Goal: Information Seeking & Learning: Check status

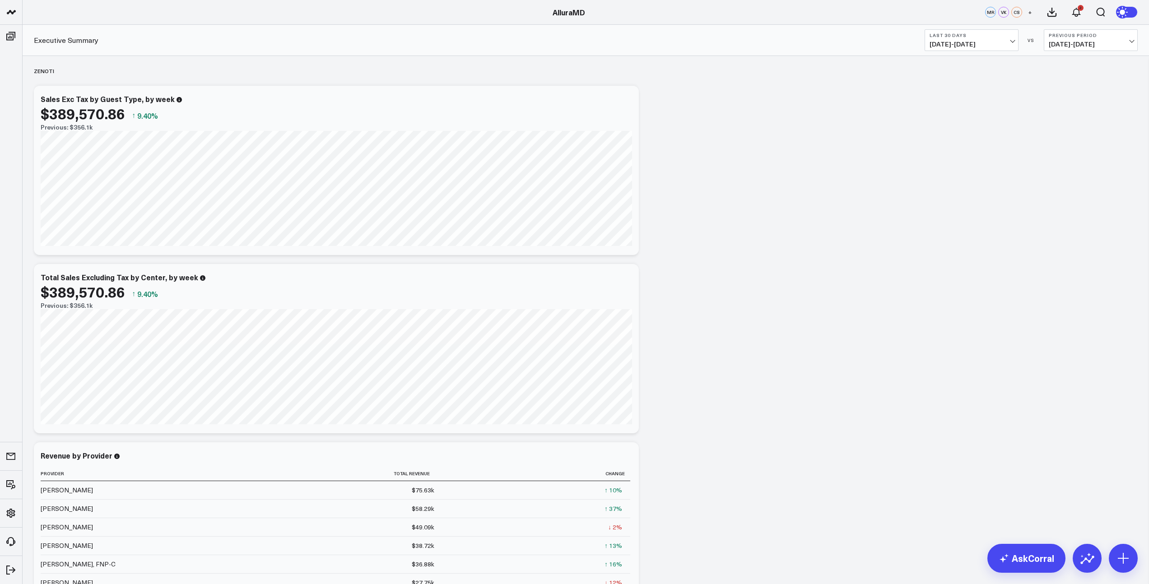
click at [995, 52] on div "Executive Summary Last 30 Days [DATE] - [DATE] VS Previous Period [DATE] - [DAT…" at bounding box center [586, 40] width 1126 height 31
click at [996, 46] on span "[DATE] - [DATE]" at bounding box center [972, 44] width 84 height 7
click at [946, 235] on link "MTD" at bounding box center [971, 235] width 93 height 17
click at [1097, 46] on span "[DATE] - [DATE]" at bounding box center [1091, 44] width 84 height 7
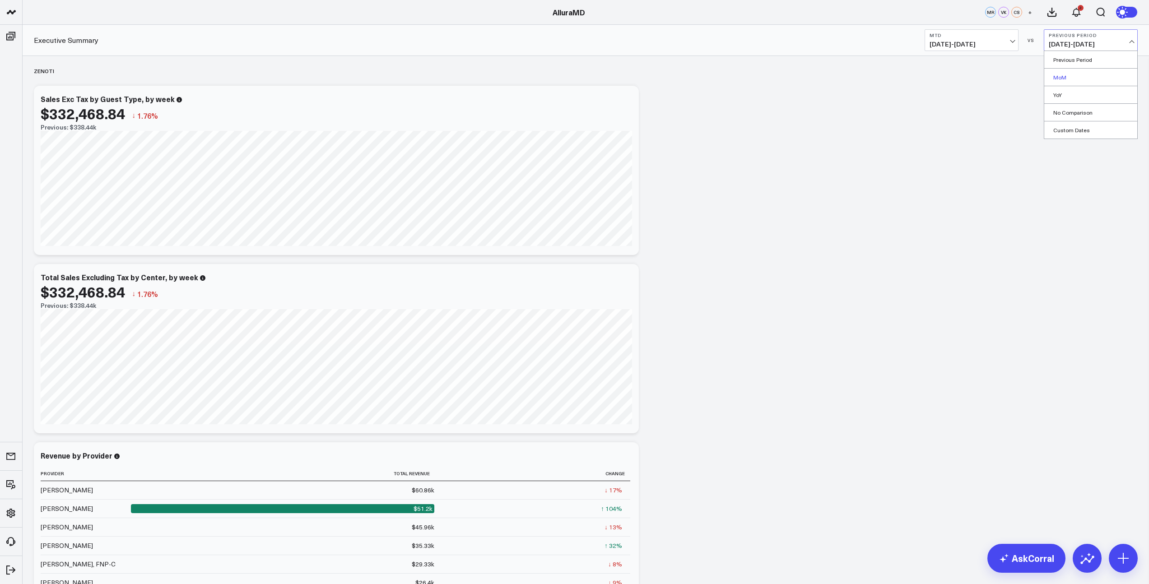
click at [1056, 80] on link "MoM" at bounding box center [1090, 77] width 93 height 17
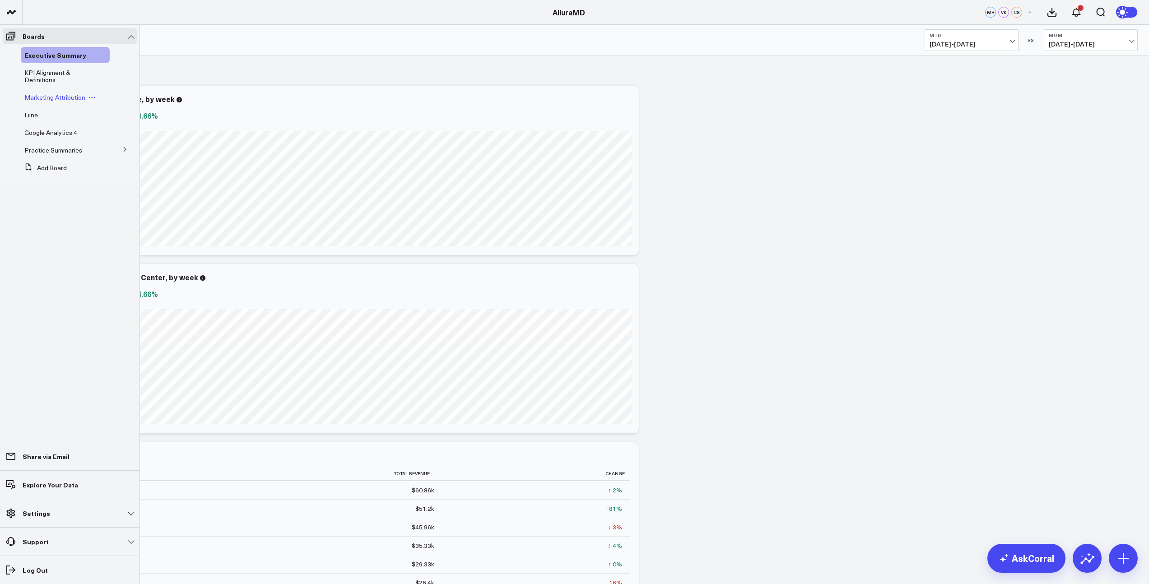
click at [34, 98] on span "Marketing Attribution" at bounding box center [54, 97] width 61 height 9
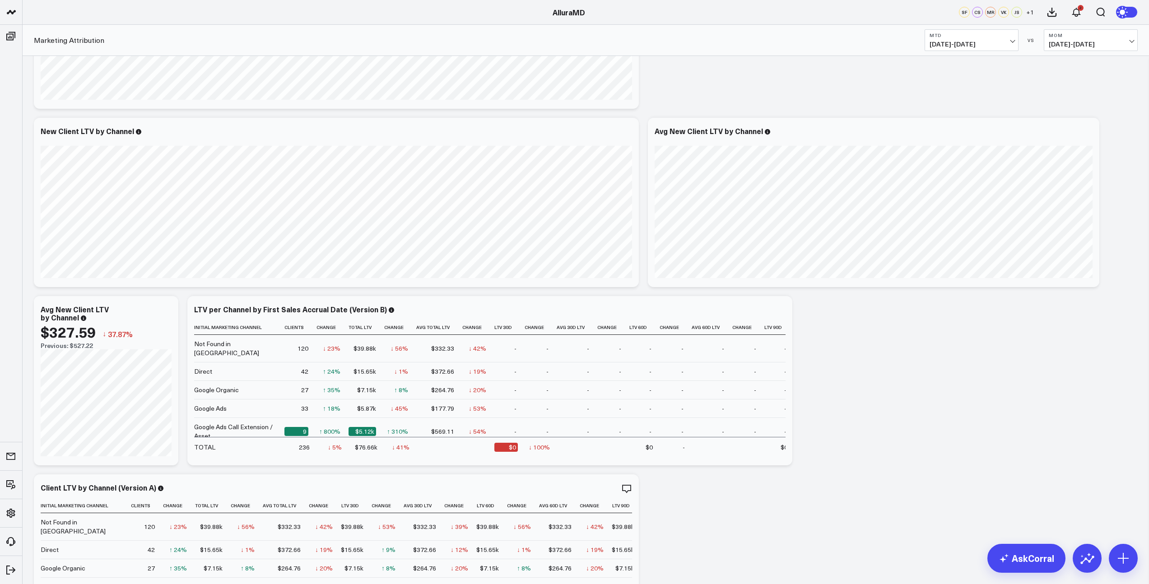
click at [1004, 42] on span "[DATE] - [DATE]" at bounding box center [972, 44] width 84 height 7
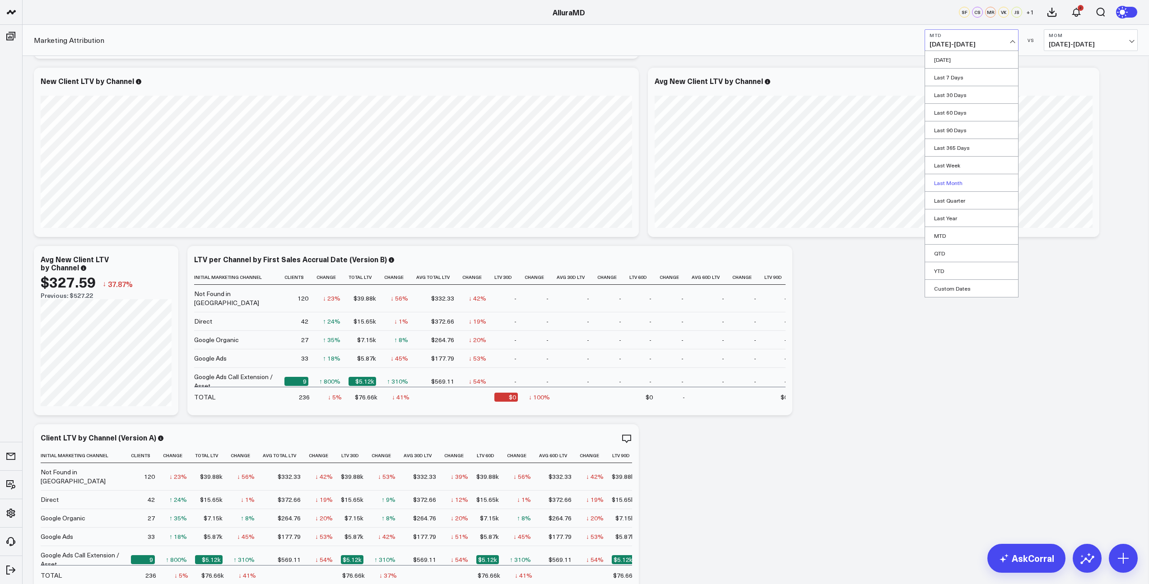
scroll to position [168, 0]
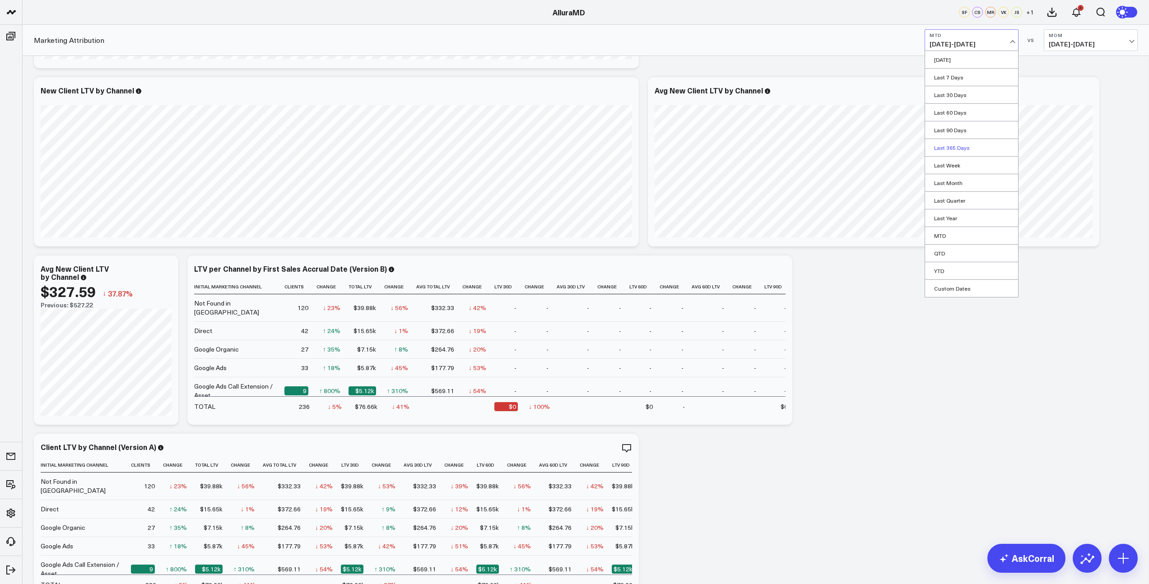
click at [953, 149] on link "Last 365 Days" at bounding box center [971, 147] width 93 height 17
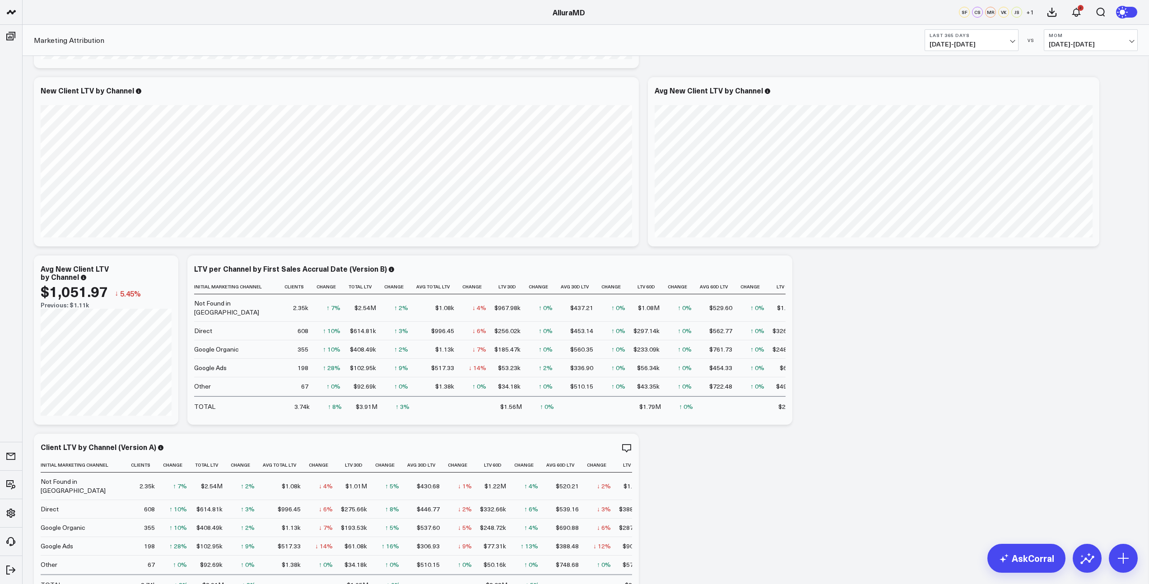
click at [963, 46] on span "[DATE] - [DATE]" at bounding box center [972, 44] width 84 height 7
click at [960, 128] on link "Last 90 Days" at bounding box center [971, 129] width 93 height 17
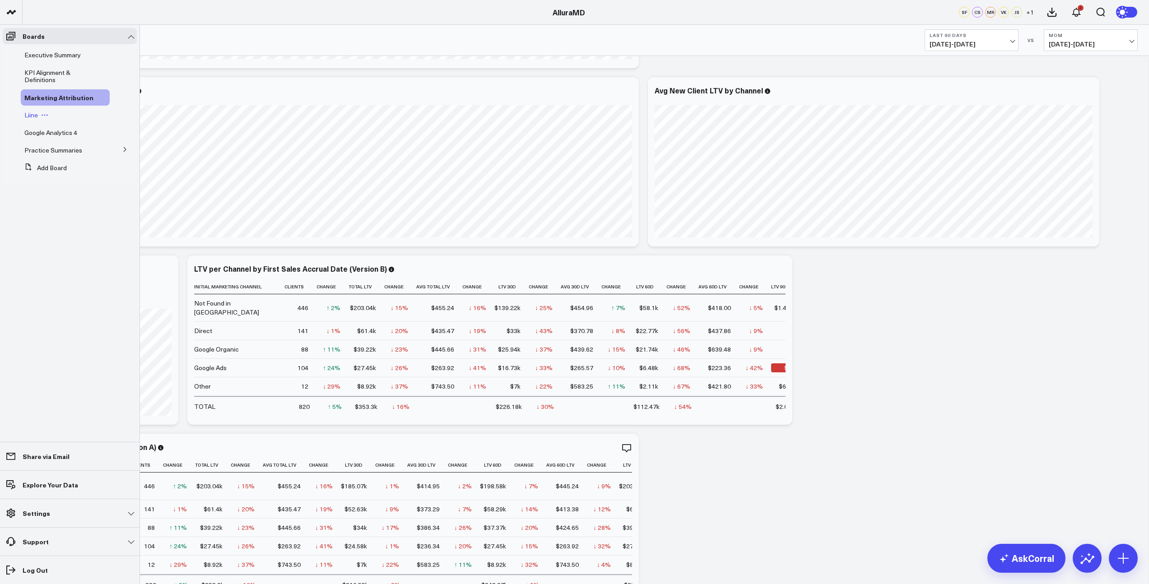
click at [34, 118] on span "Liine" at bounding box center [31, 115] width 14 height 9
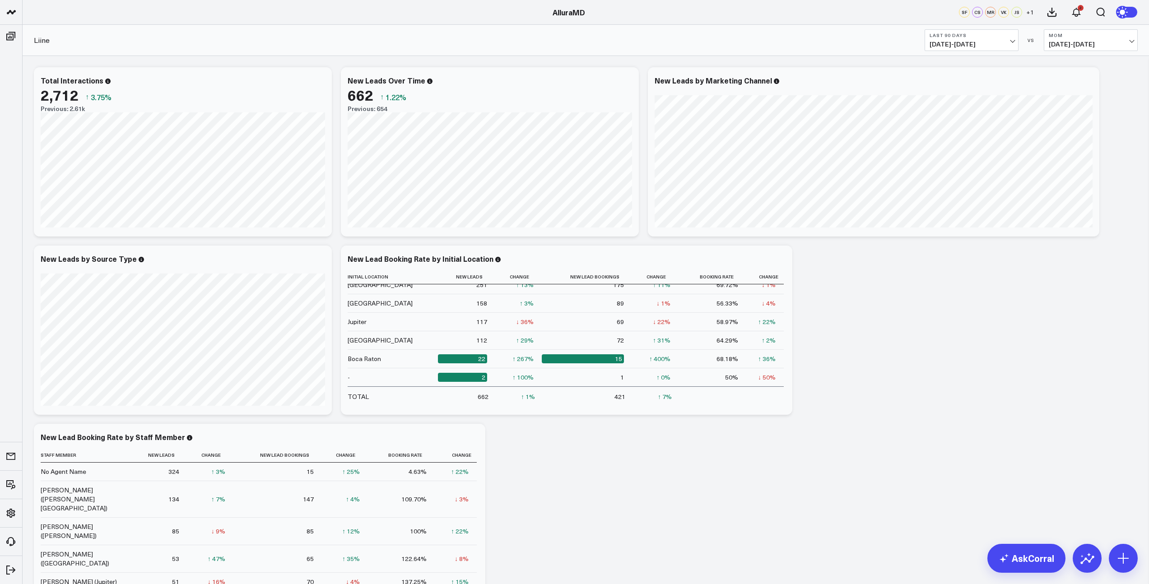
scroll to position [0, 0]
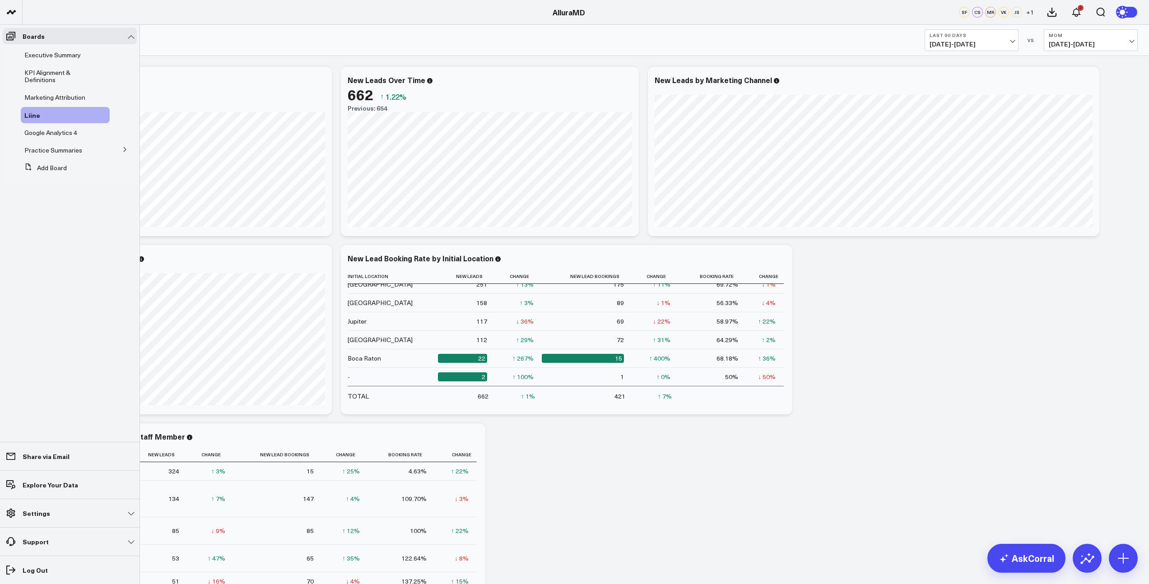
click at [51, 100] on span "Marketing Attribution" at bounding box center [54, 97] width 61 height 9
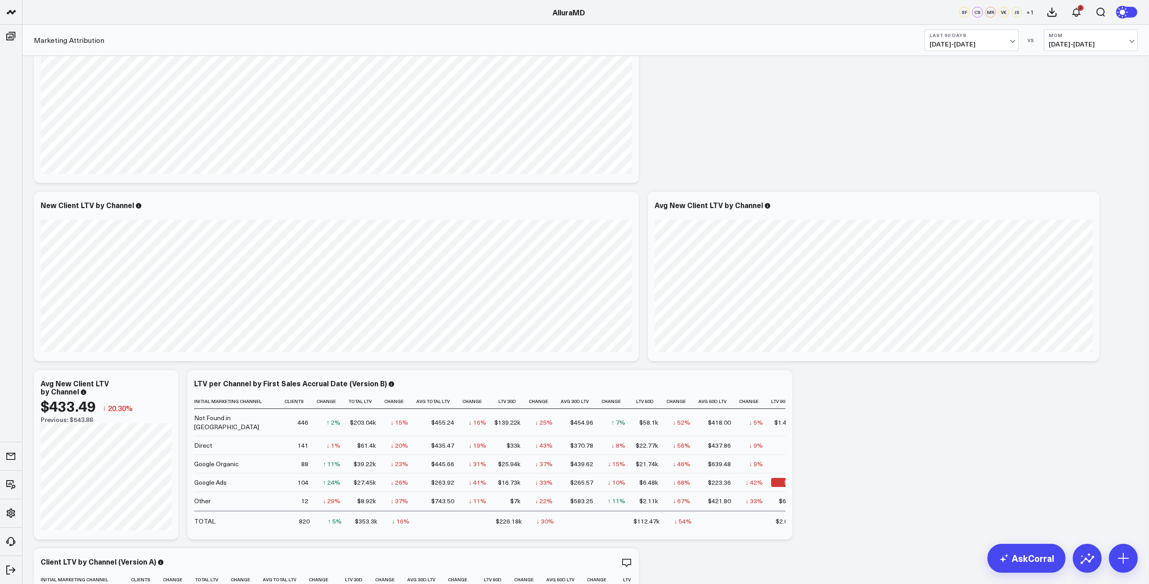
scroll to position [97, 0]
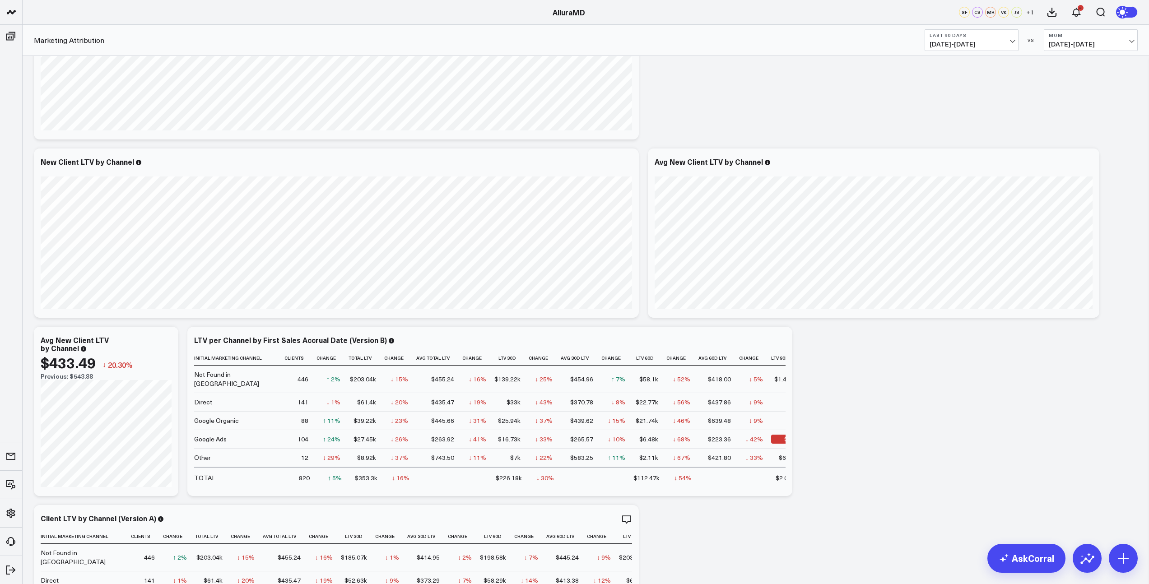
click at [1006, 42] on span "[DATE] - [DATE]" at bounding box center [972, 44] width 84 height 7
click at [946, 233] on link "MTD" at bounding box center [971, 235] width 93 height 17
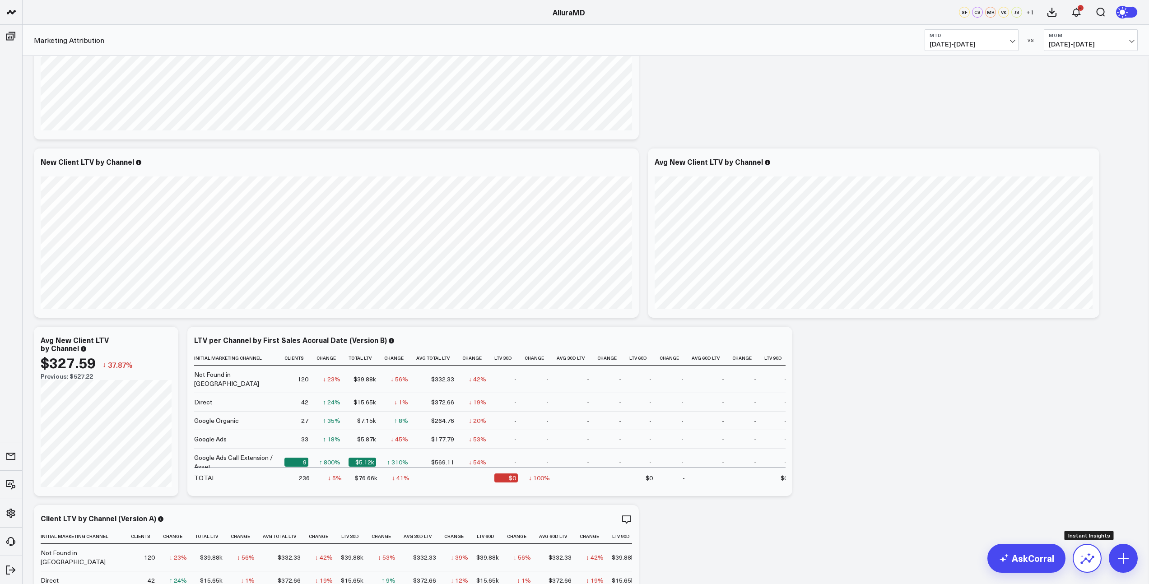
click at [1092, 559] on icon at bounding box center [1087, 558] width 14 height 14
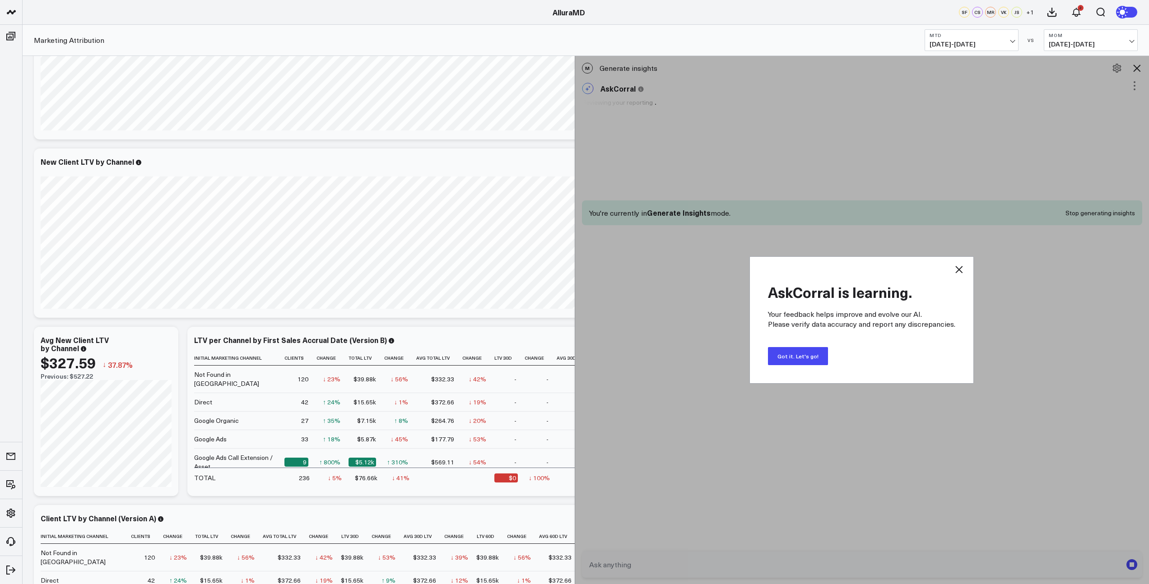
click at [819, 358] on button "Got it. Let's go!" at bounding box center [798, 356] width 60 height 18
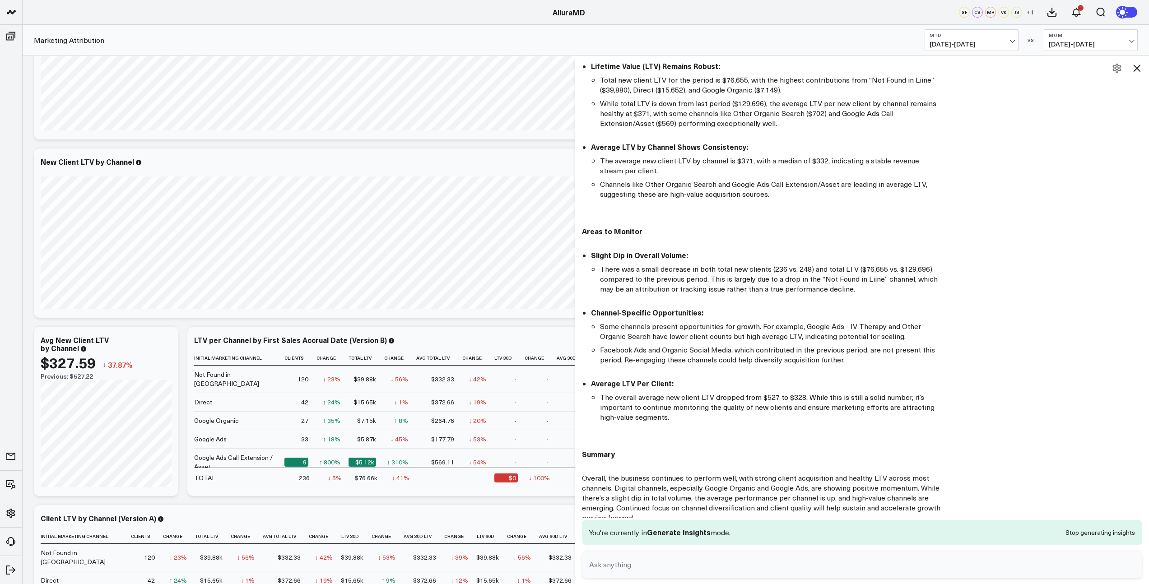
scroll to position [307, 0]
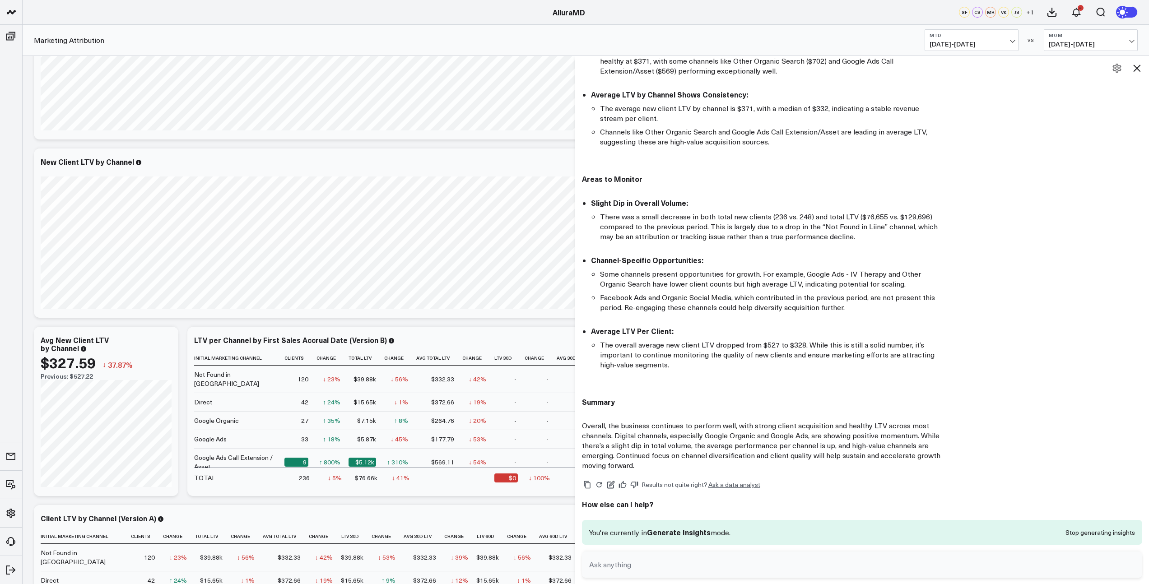
click at [317, 37] on div "Marketing Attribution MTD [DATE] - [DATE] VS MoM [DEMOGRAPHIC_DATA][DATE] - [DA…" at bounding box center [586, 40] width 1126 height 31
click at [1139, 69] on icon at bounding box center [1136, 68] width 11 height 11
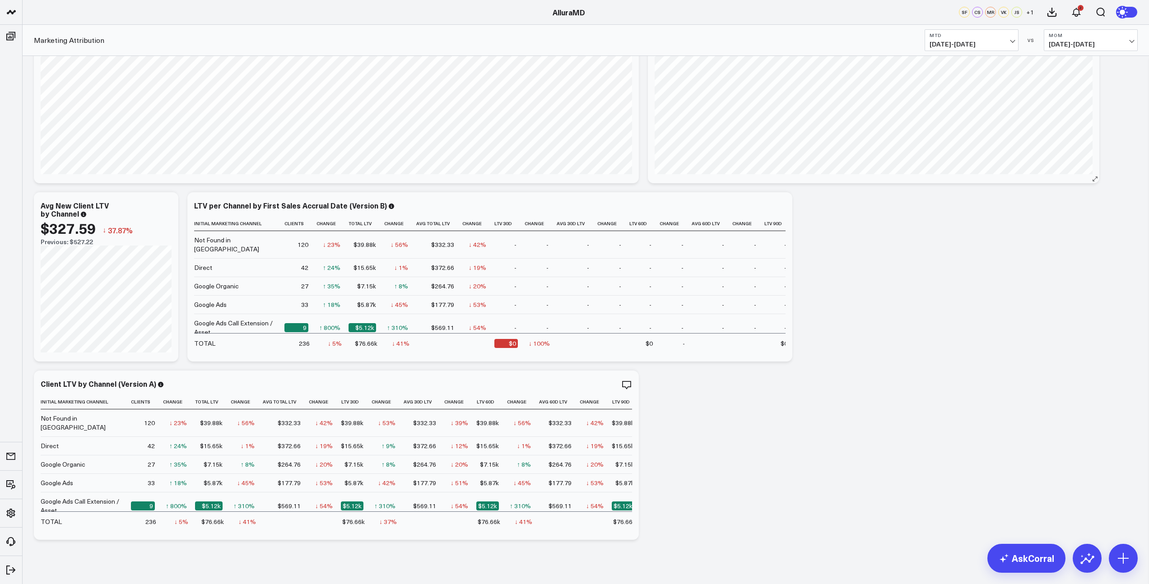
scroll to position [230, 0]
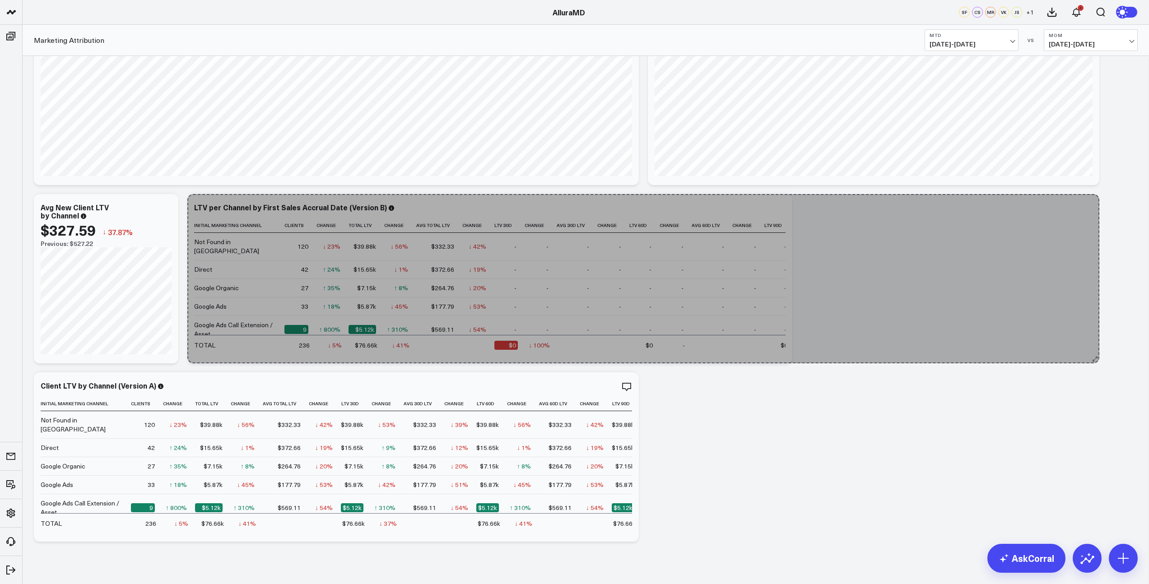
drag, startPoint x: 789, startPoint y: 360, endPoint x: 1096, endPoint y: 344, distance: 307.4
click at [1096, 344] on div "Modify via AI Copy link to widget Ask support Remove Create linked copy Executi…" at bounding box center [585, 189] width 1113 height 713
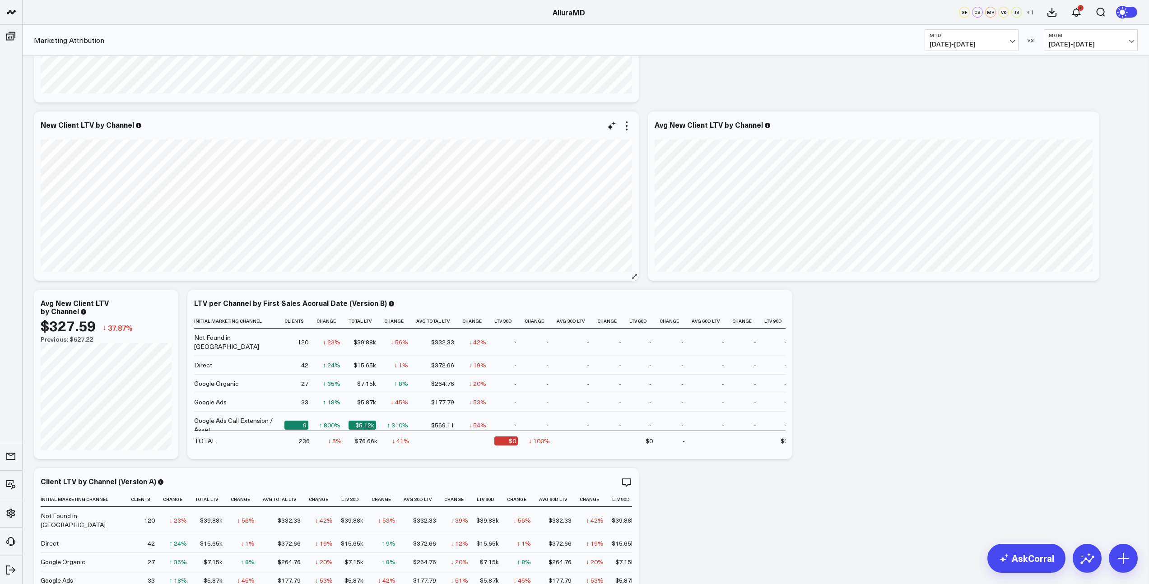
scroll to position [0, 0]
